Goal: Task Accomplishment & Management: Use online tool/utility

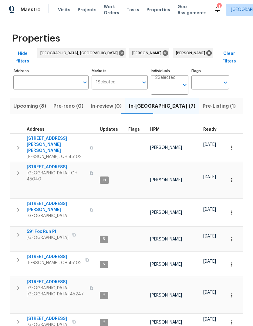
click at [24, 136] on button "button" at bounding box center [18, 148] width 12 height 24
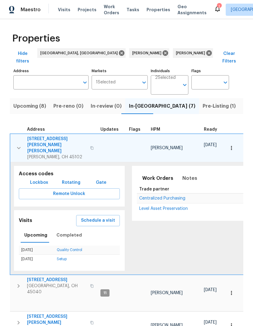
click at [48, 154] on span "Amelia, OH 45102" at bounding box center [56, 157] width 59 height 6
click at [139, 102] on span "In-reno (7)" at bounding box center [162, 106] width 66 height 8
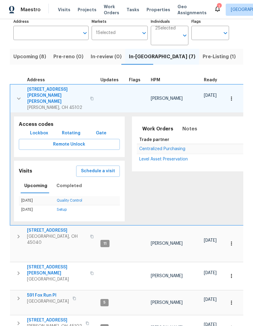
scroll to position [23, 0]
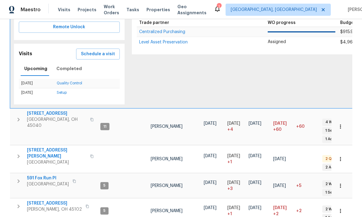
scroll to position [154, 0]
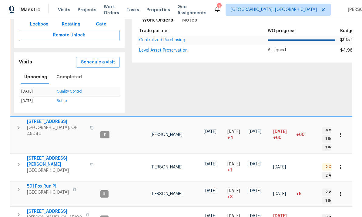
scroll to position [152, 0]
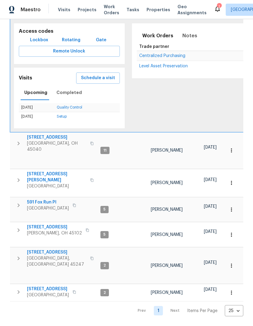
scroll to position [49, 0]
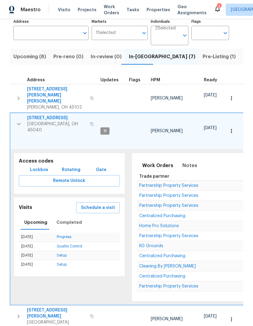
click at [4, 7] on div "Maestro" at bounding box center [20, 10] width 41 height 12
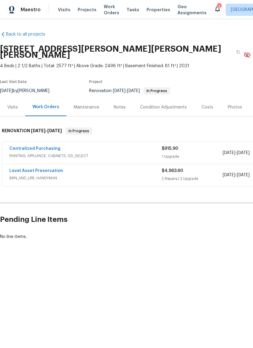
click at [19, 100] on div "Visits" at bounding box center [12, 107] width 25 height 18
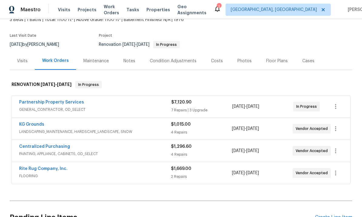
scroll to position [42, 0]
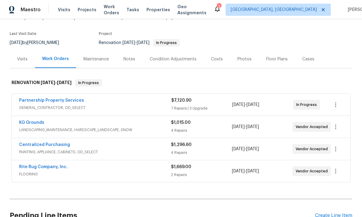
click at [61, 112] on div "Partnership Property Services GENERAL_CONTRACTOR, OD_SELECT" at bounding box center [95, 104] width 152 height 15
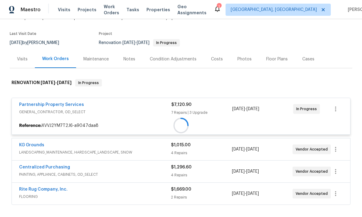
click at [79, 103] on link "Partnership Property Services" at bounding box center [51, 105] width 65 height 4
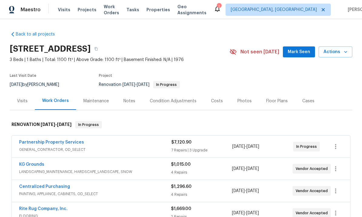
click at [36, 100] on div "Work Orders" at bounding box center [55, 101] width 41 height 18
click at [32, 99] on div "Visits" at bounding box center [22, 101] width 25 height 18
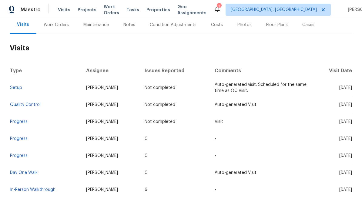
scroll to position [76, 0]
click at [31, 191] on link "In-Person Walkthrough" at bounding box center [33, 190] width 46 height 4
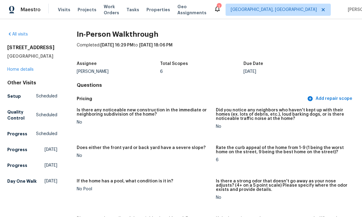
click at [29, 76] on div "All visits 8980 Palomar Rd Cincinnati, OH 45251 Home details Other Visits Setup…" at bounding box center [32, 108] width 50 height 155
click at [26, 69] on link "Home details" at bounding box center [20, 69] width 26 height 4
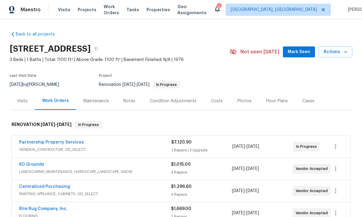
click at [186, 100] on div "Condition Adjustments" at bounding box center [173, 101] width 47 height 6
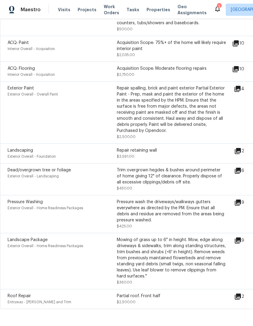
click at [240, 238] on div "Roof Repair Entryway - Eaves and Trim Partial roof. Front half $2,500.00 2 Conv…" at bounding box center [171, 299] width 343 height 20
click at [35, 108] on div "Exterior Paint Exterior Overall - Overall Paint" at bounding box center [62, 112] width 109 height 55
click at [14, 108] on div "Exterior Paint Exterior Overall - Overall Paint" at bounding box center [62, 112] width 109 height 55
click at [9, 89] on span "Exterior Paint" at bounding box center [21, 88] width 26 height 4
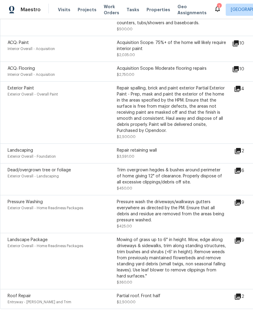
click at [210, 167] on div "Trim overgrown hegdes & bushes around perimeter of home giving 12" of clearance…" at bounding box center [171, 176] width 109 height 18
click at [200, 167] on div "Trim overgrown hegdes & bushes around perimeter of home giving 12" of clearance…" at bounding box center [171, 176] width 109 height 18
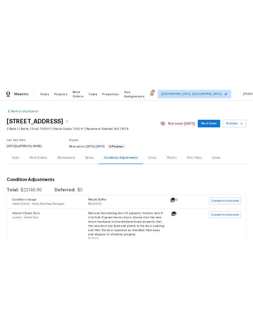
scroll to position [0, 0]
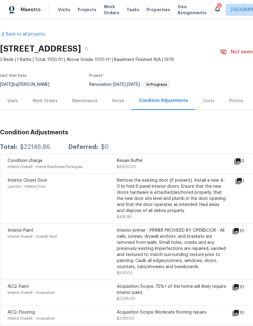
click at [88, 12] on span "Projects" at bounding box center [87, 10] width 19 height 6
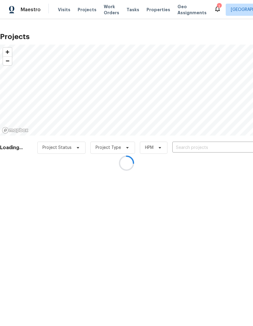
click at [104, 12] on div at bounding box center [126, 163] width 253 height 326
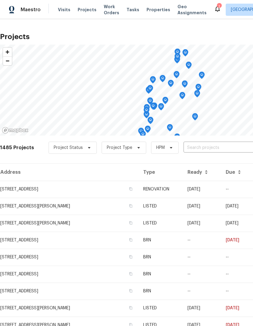
click at [151, 11] on span "Properties" at bounding box center [159, 10] width 24 height 6
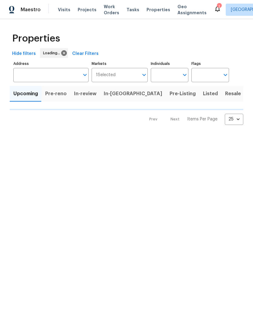
click at [84, 12] on span "Projects" at bounding box center [87, 10] width 19 height 6
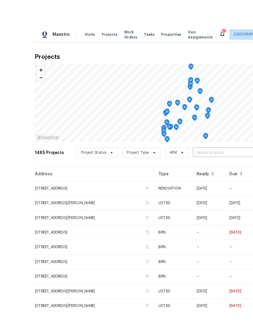
scroll to position [7, 0]
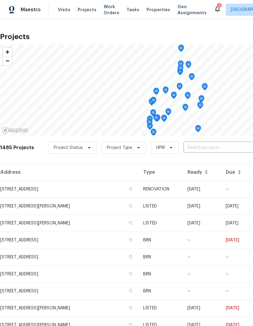
scroll to position [0, 0]
click at [85, 11] on span "Projects" at bounding box center [87, 10] width 19 height 6
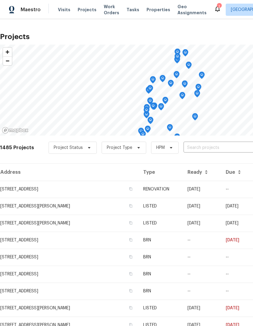
click at [110, 12] on span "Work Orders" at bounding box center [111, 10] width 15 height 12
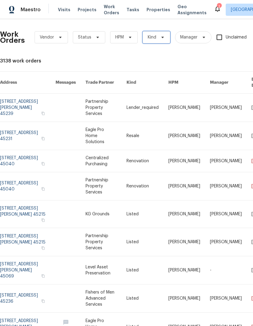
click at [166, 33] on span "Kind" at bounding box center [157, 37] width 28 height 12
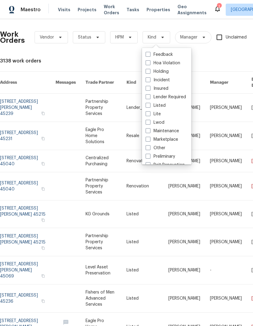
click at [97, 63] on div "3138 work orders" at bounding box center [171, 61] width 343 height 6
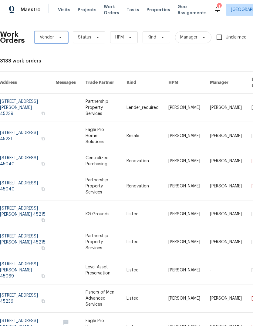
click at [57, 42] on span "Vendor" at bounding box center [51, 37] width 33 height 12
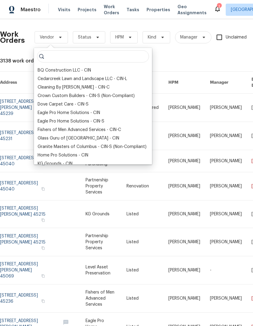
click at [79, 57] on input "search" at bounding box center [93, 56] width 112 height 12
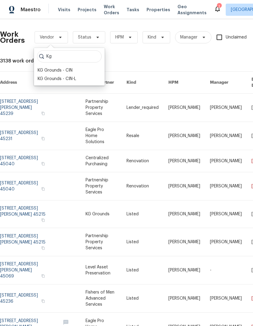
type input "Kg"
click at [67, 72] on div "KG Grounds - CIN" at bounding box center [55, 70] width 35 height 6
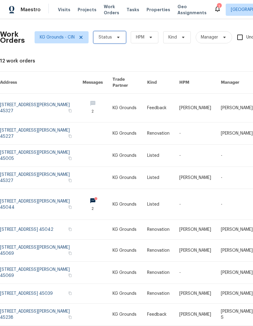
click at [116, 39] on icon at bounding box center [118, 37] width 5 height 5
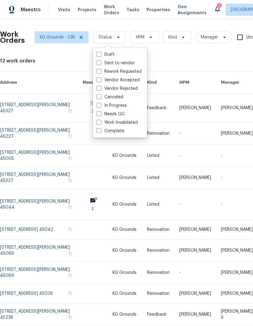
click at [124, 114] on label "Needs QC" at bounding box center [111, 114] width 28 height 6
click at [100, 114] on input "Needs QC" at bounding box center [99, 113] width 4 height 4
checkbox input "true"
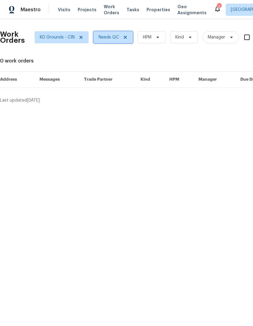
click at [114, 39] on span "Needs QC" at bounding box center [109, 37] width 20 height 6
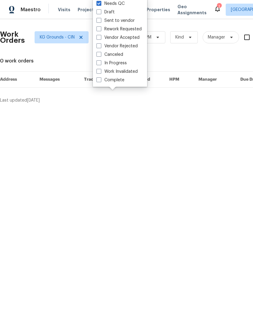
click at [121, 66] on label "In Progress" at bounding box center [112, 63] width 30 height 6
click at [100, 64] on input "In Progress" at bounding box center [99, 62] width 4 height 4
checkbox input "true"
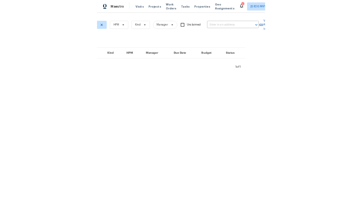
scroll to position [0, 126]
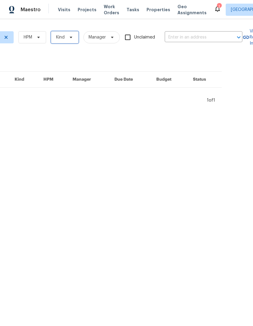
click at [69, 35] on icon at bounding box center [71, 37] width 5 height 5
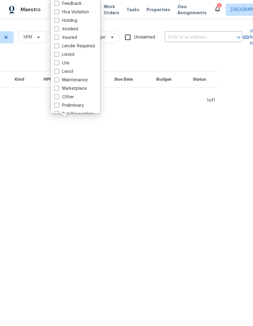
click at [78, 56] on div "Listed" at bounding box center [76, 54] width 46 height 8
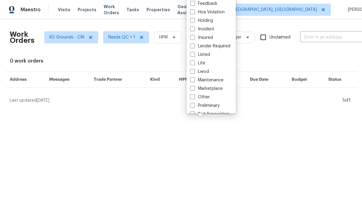
scroll to position [0, 0]
click at [141, 36] on icon at bounding box center [141, 37] width 3 height 3
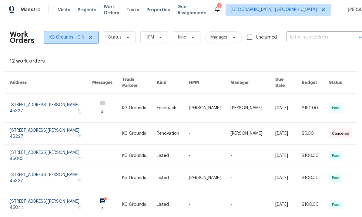
click at [89, 38] on icon at bounding box center [90, 37] width 3 height 3
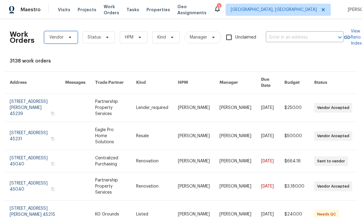
click at [63, 39] on span "Vendor" at bounding box center [56, 37] width 14 height 6
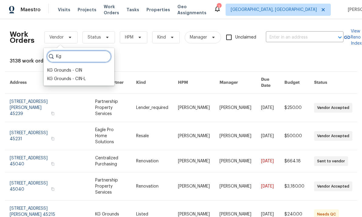
type input "Kg"
click at [82, 70] on div "KG Grounds - CIN" at bounding box center [64, 70] width 35 height 6
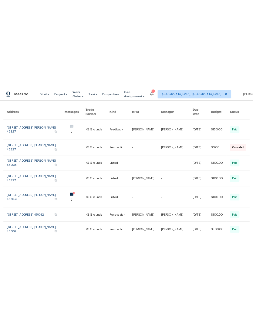
scroll to position [47, 0]
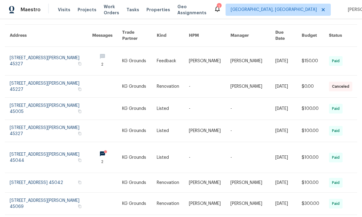
click at [65, 59] on link at bounding box center [51, 61] width 83 height 29
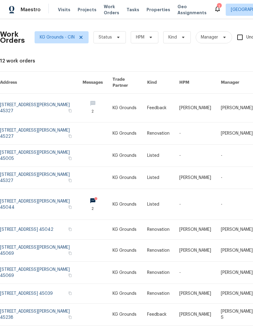
scroll to position [1, 6]
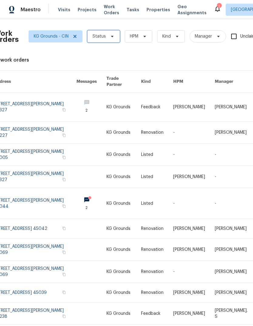
click at [110, 37] on icon at bounding box center [112, 36] width 5 height 5
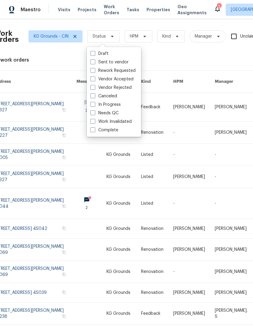
click at [175, 50] on div "Work Orders KG Grounds - CIN Status HPM Kind Manager Unclaimed ​ View Reno Inde…" at bounding box center [165, 182] width 343 height 318
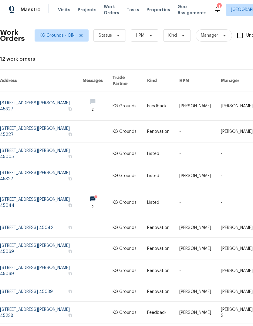
scroll to position [2, 0]
click at [31, 177] on link at bounding box center [41, 176] width 83 height 22
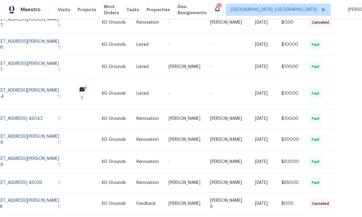
scroll to position [23, 0]
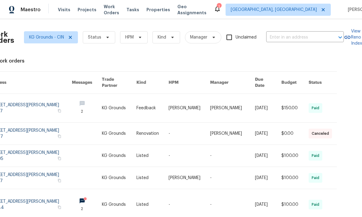
scroll to position [0, 0]
